Goal: Check status

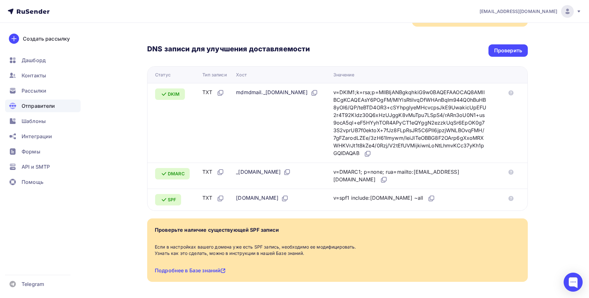
scroll to position [148, 0]
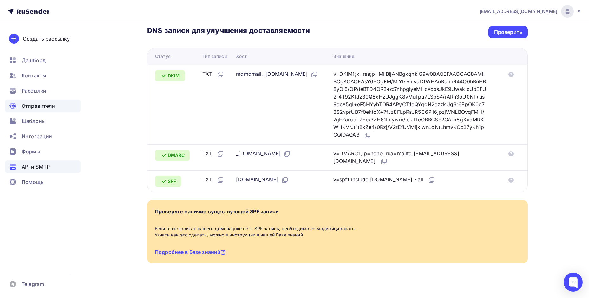
click at [32, 166] on span "API и SMTP" at bounding box center [36, 167] width 28 height 8
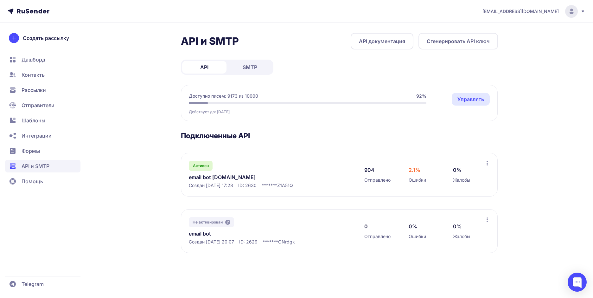
click at [213, 176] on link "email bot [DOMAIN_NAME]" at bounding box center [254, 177] width 130 height 8
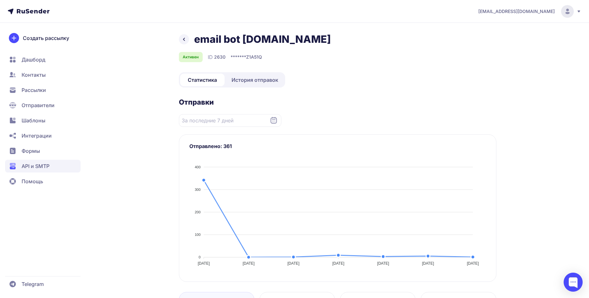
click at [245, 82] on span "История отправок" at bounding box center [254, 80] width 47 height 8
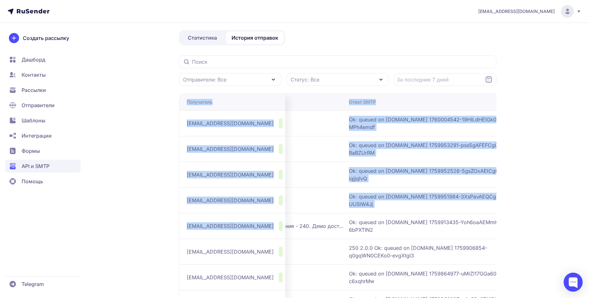
scroll to position [0, 209]
drag, startPoint x: 421, startPoint y: 228, endPoint x: 505, endPoint y: 226, distance: 84.0
click at [505, 226] on div "email bot [DOMAIN_NAME] Активен ID 2630 Статистика История отправок Отправители…" at bounding box center [294, 198] width 456 height 415
click at [367, 223] on span "Ok: queued on [DOMAIN_NAME] 1759913435-Yoh6oaAEMmI0-6bPXTIN2" at bounding box center [422, 225] width 158 height 15
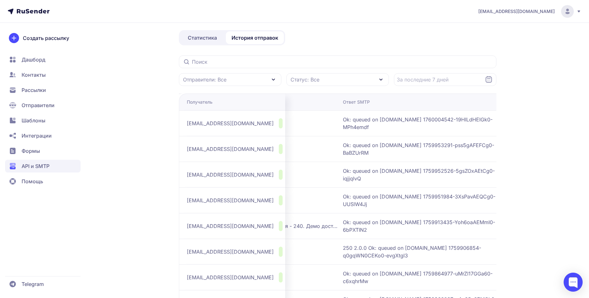
click at [297, 225] on span "Превышение лимита для ссылки (компания - 240. Демо доступы для сертификации Zet…" at bounding box center [258, 226] width 158 height 8
drag, startPoint x: 267, startPoint y: 229, endPoint x: 212, endPoint y: 236, distance: 54.9
click at [212, 236] on tr "[EMAIL_ADDRESS][DOMAIN_NAME] Открыто [DATE] 11:50 Превышение лимита для ссылки …" at bounding box center [239, 226] width 539 height 26
click at [277, 236] on td "Превышение лимита для ссылки (компания - 240. Демо доступы для сертификации Zet…" at bounding box center [259, 226] width 164 height 26
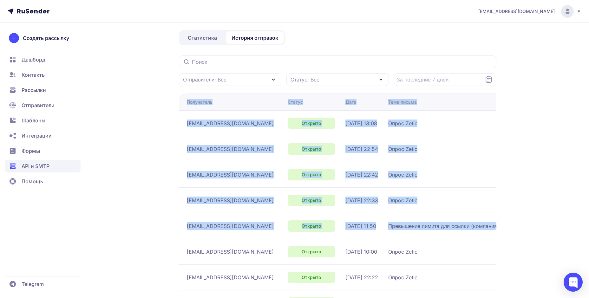
drag, startPoint x: 275, startPoint y: 226, endPoint x: 177, endPoint y: 222, distance: 97.7
click at [90, 239] on div "email bot [DOMAIN_NAME] Активен ID 2630 Статистика История отправок Отправители…" at bounding box center [294, 198] width 456 height 415
click at [345, 225] on span "[DATE] 11:50" at bounding box center [360, 226] width 31 height 8
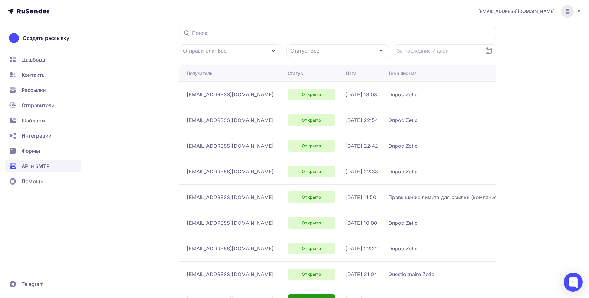
scroll to position [158, 0]
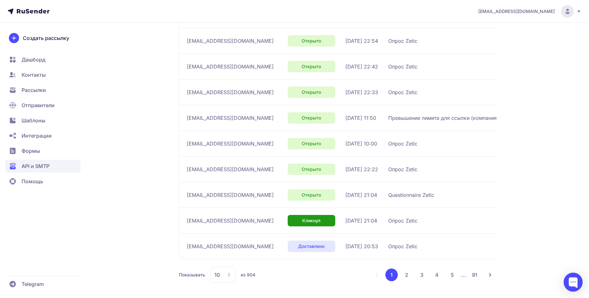
click at [407, 274] on button "2" at bounding box center [406, 274] width 13 height 13
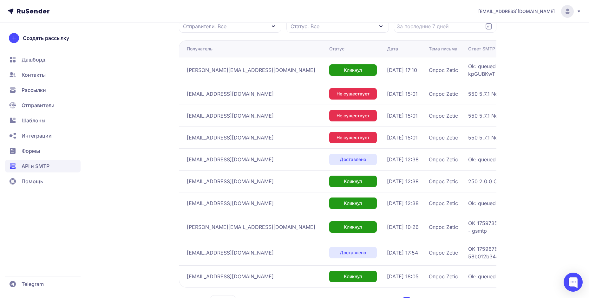
scroll to position [81, 0]
